Goal: Find specific page/section: Find specific page/section

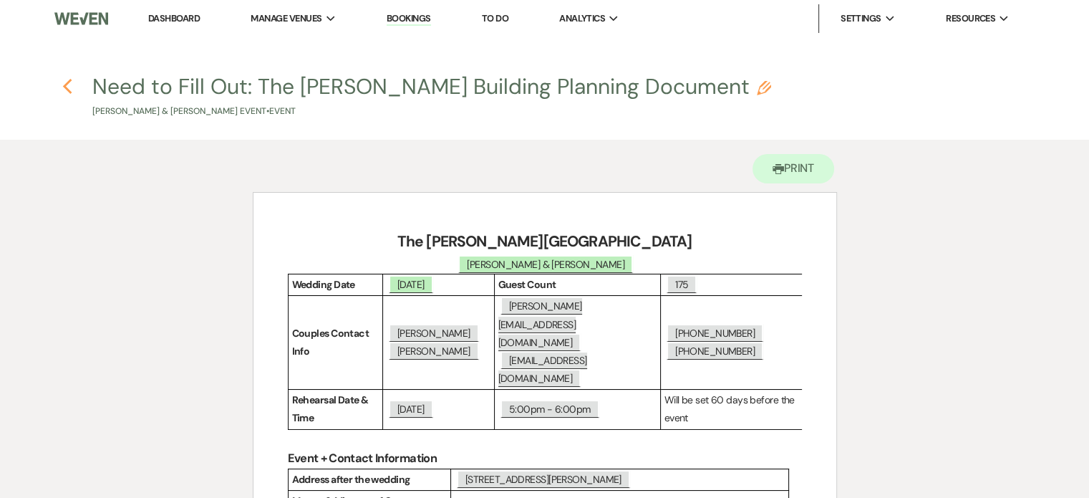
click at [65, 89] on icon "Previous" at bounding box center [67, 86] width 11 height 17
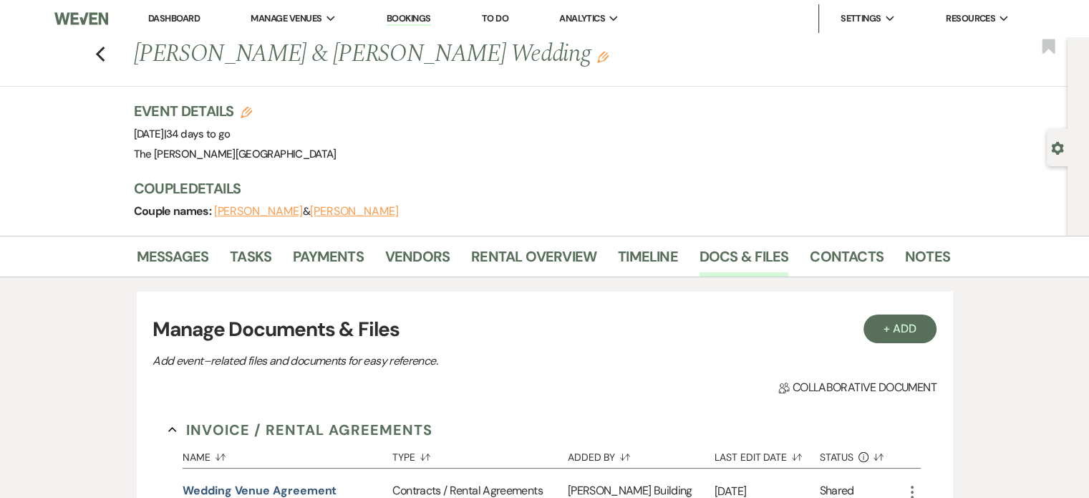
scroll to position [639, 0]
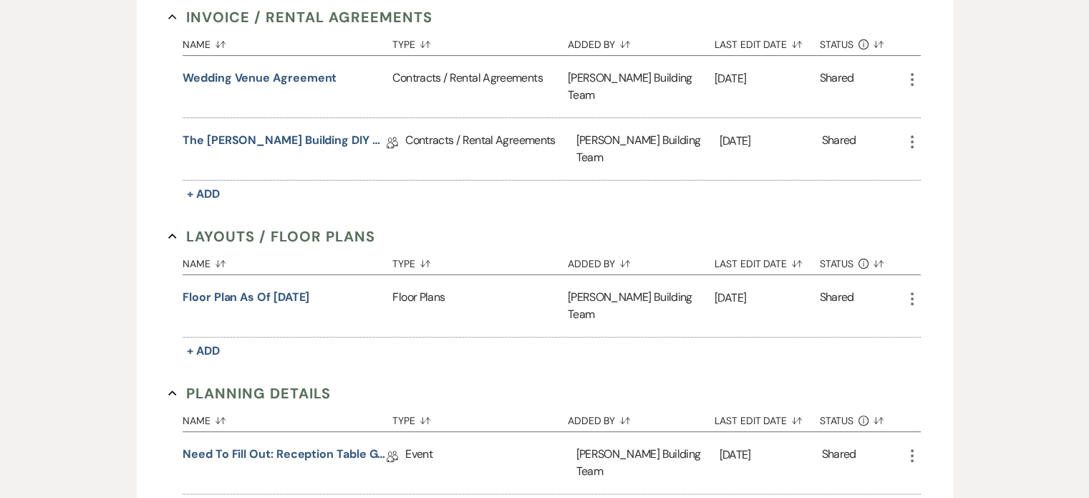
scroll to position [450, 0]
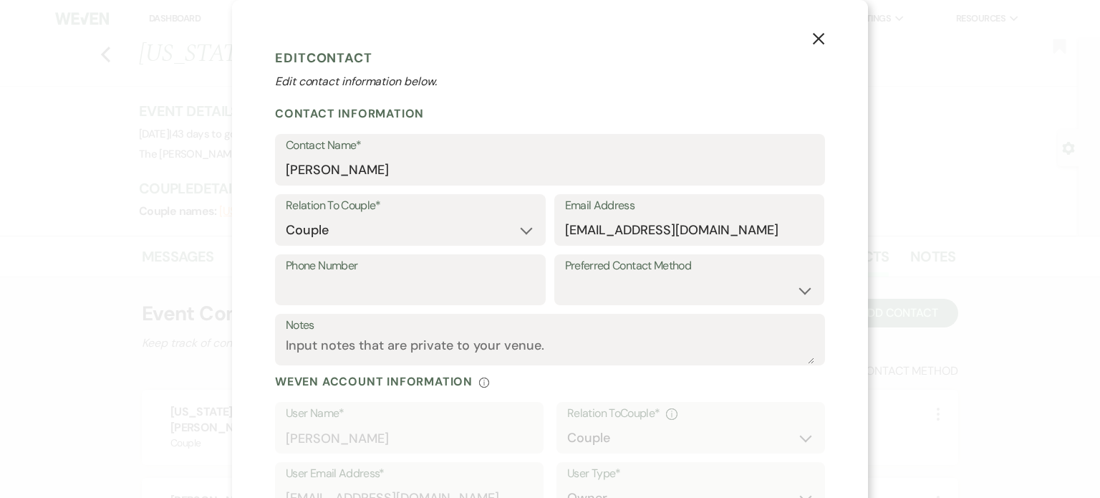
select select "1"
click at [816, 41] on icon "X" at bounding box center [818, 38] width 13 height 13
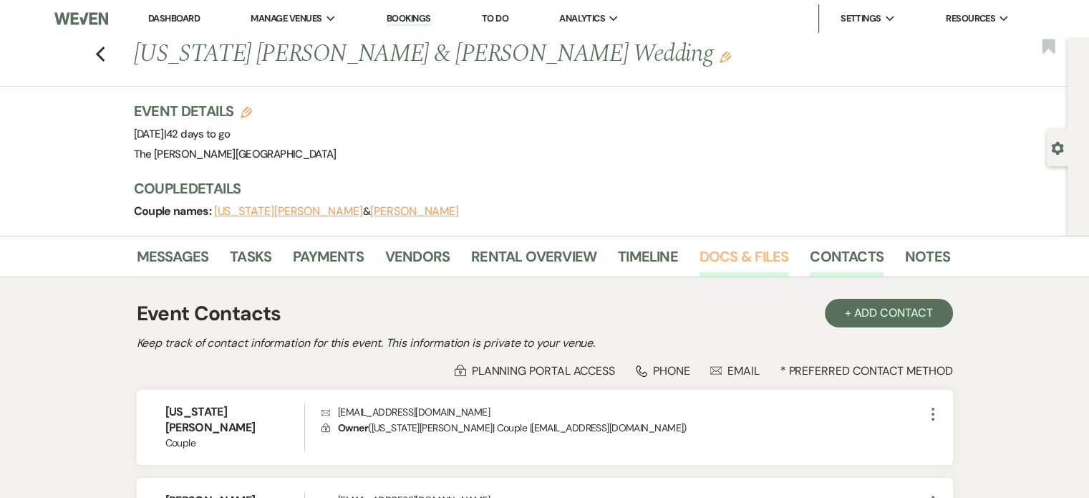
click at [756, 248] on link "Docs & Files" at bounding box center [744, 261] width 89 height 32
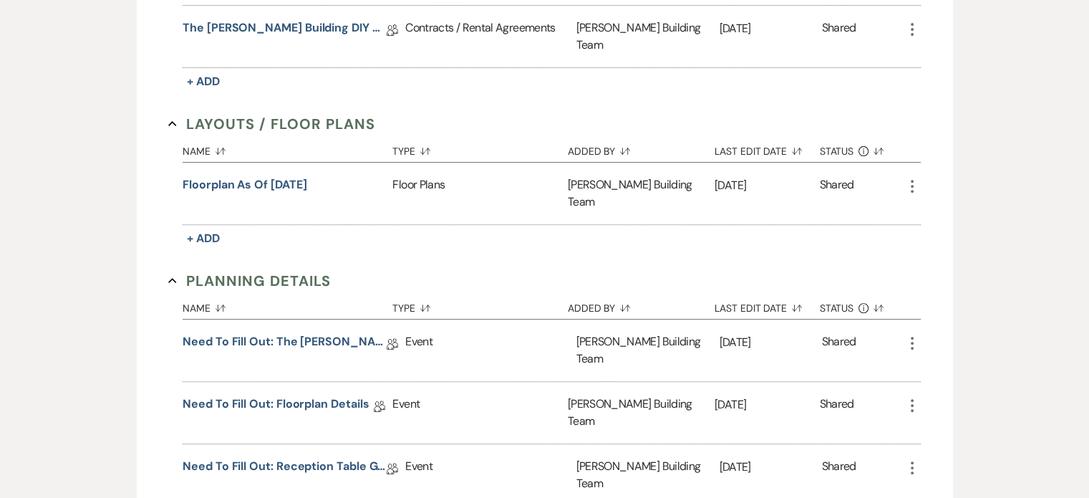
scroll to position [537, 0]
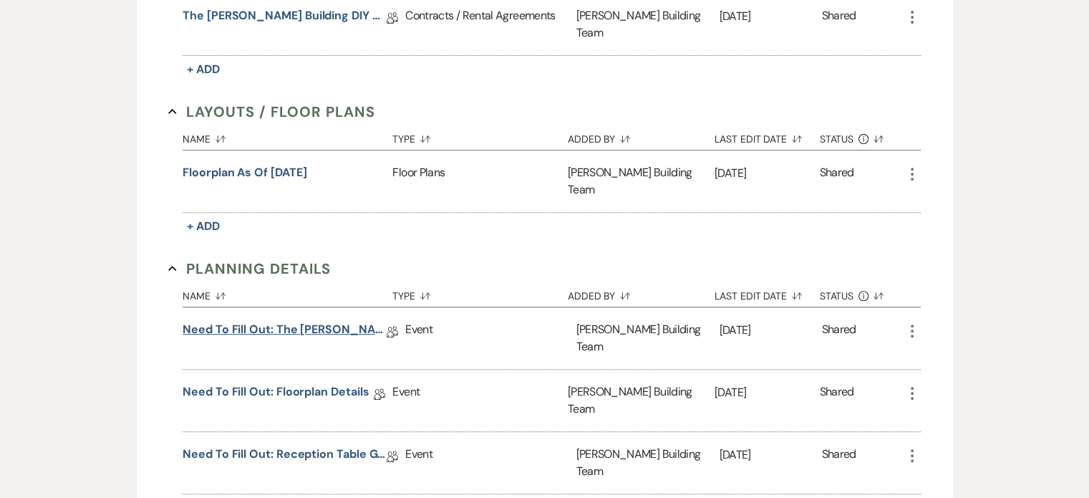
click at [321, 321] on link "Need to Fill Out: The [PERSON_NAME] Building Planning Document" at bounding box center [285, 332] width 204 height 22
